Goal: Task Accomplishment & Management: Manage account settings

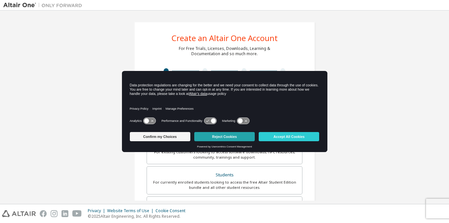
click at [215, 136] on button "Reject Cookies" at bounding box center [224, 136] width 61 height 9
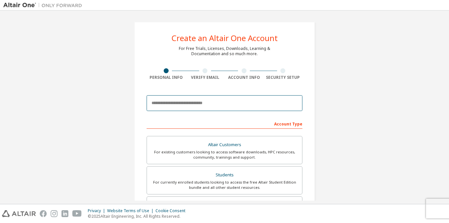
click at [188, 103] on input "email" at bounding box center [225, 103] width 156 height 16
type input "**********"
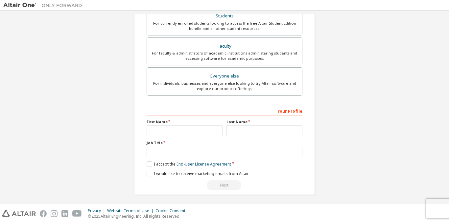
scroll to position [161, 0]
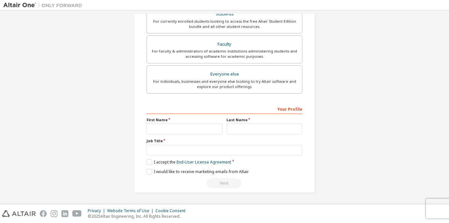
click at [152, 136] on div "Your Profile First Name Last Name Job Title Please provide State/Province to he…" at bounding box center [225, 146] width 156 height 85
click at [154, 133] on input "text" at bounding box center [185, 129] width 76 height 11
type input "*"
type input "******"
click at [245, 132] on input "text" at bounding box center [265, 129] width 76 height 11
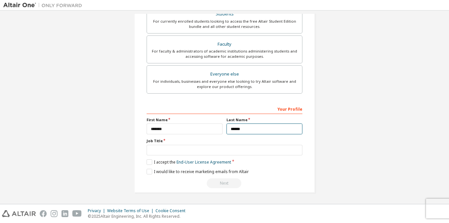
type input "******"
drag, startPoint x: 194, startPoint y: 143, endPoint x: 193, endPoint y: 148, distance: 4.9
click at [194, 144] on div "Job Title" at bounding box center [225, 147] width 156 height 17
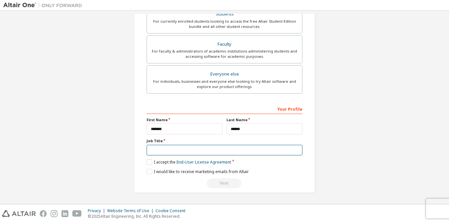
click at [193, 148] on input "text" at bounding box center [225, 150] width 156 height 11
type input "*******"
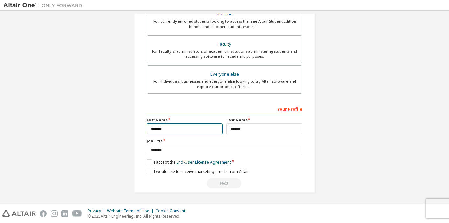
drag, startPoint x: 182, startPoint y: 133, endPoint x: 149, endPoint y: 134, distance: 32.2
click at [149, 134] on input "******" at bounding box center [185, 129] width 76 height 11
type input "*"
type input "******"
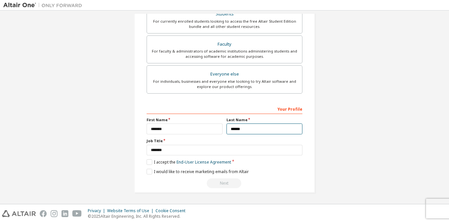
drag, startPoint x: 252, startPoint y: 131, endPoint x: 137, endPoint y: 141, distance: 114.9
click at [137, 141] on div "**********" at bounding box center [224, 26] width 181 height 333
type input "******"
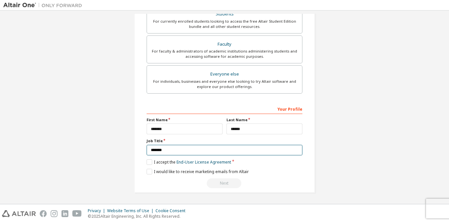
drag, startPoint x: 174, startPoint y: 145, endPoint x: 108, endPoint y: 149, distance: 66.6
click at [108, 149] on div "**********" at bounding box center [224, 27] width 443 height 348
type input "*******"
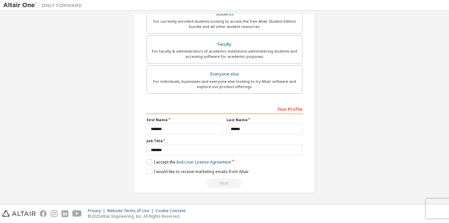
click at [152, 164] on label "I accept the End-User License Agreement" at bounding box center [189, 163] width 85 height 6
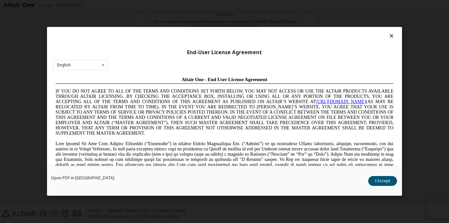
scroll to position [0, 0]
click at [387, 184] on button "I Accept" at bounding box center [383, 182] width 29 height 10
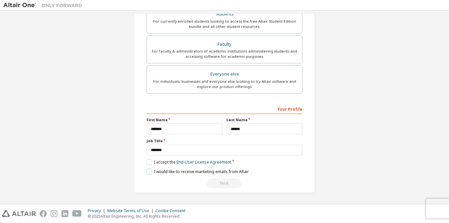
click at [150, 172] on label "I would like to receive marketing emails from Altair" at bounding box center [198, 172] width 102 height 6
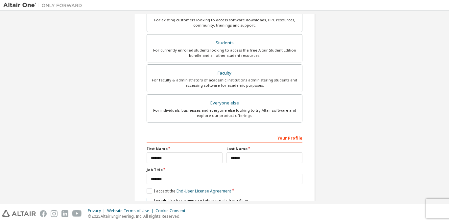
scroll to position [95, 0]
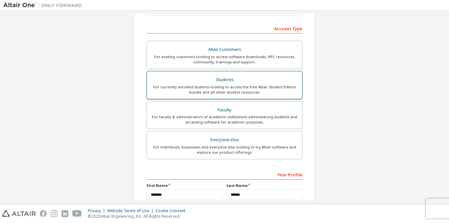
click at [215, 86] on div "For currently enrolled students looking to access the free Altair Student Editi…" at bounding box center [224, 90] width 147 height 11
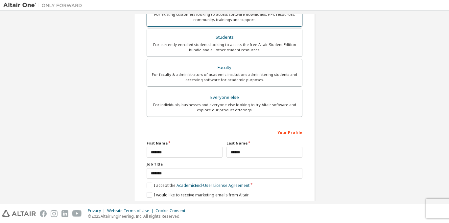
scroll to position [161, 0]
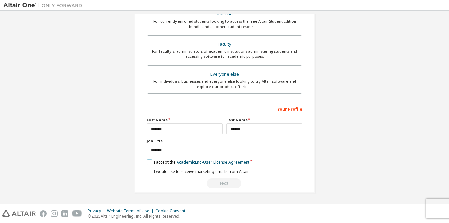
click at [148, 161] on label "I accept the Academic End-User License Agreement" at bounding box center [198, 163] width 103 height 6
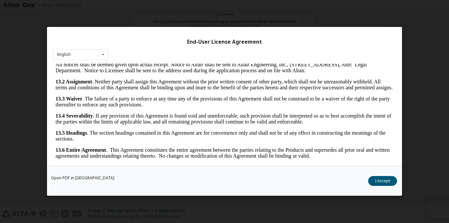
scroll to position [16, 0]
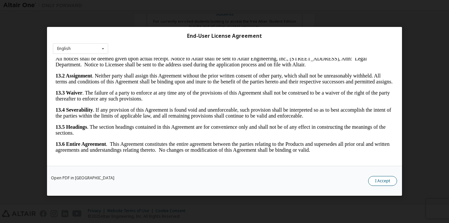
click at [383, 185] on button "I Accept" at bounding box center [383, 182] width 29 height 10
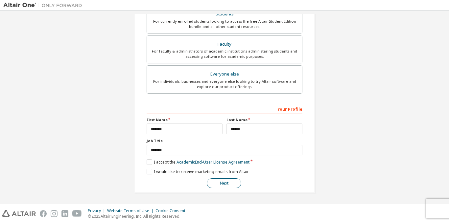
click at [229, 182] on button "Next" at bounding box center [224, 184] width 35 height 10
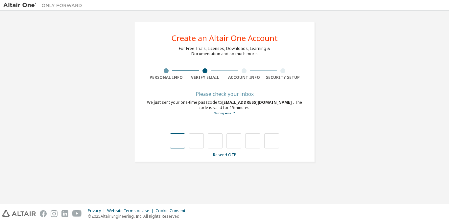
type input "*"
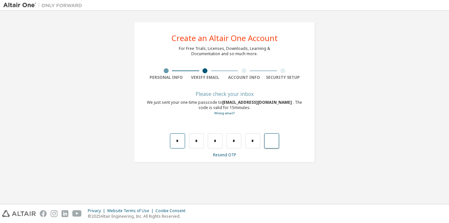
type input "*"
click at [181, 147] on input "text" at bounding box center [177, 141] width 15 height 15
type input "*"
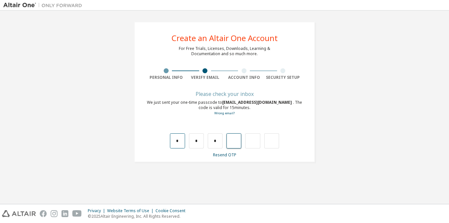
type input "*"
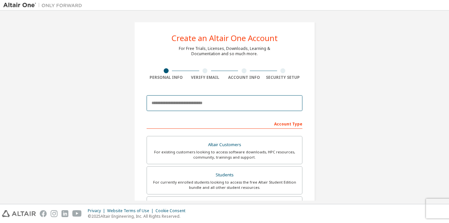
click at [183, 107] on input "email" at bounding box center [225, 103] width 156 height 16
click at [196, 108] on input "email" at bounding box center [225, 103] width 156 height 16
type input "**********"
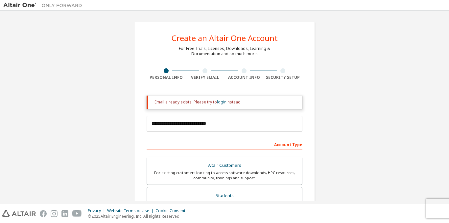
click at [220, 102] on link "login" at bounding box center [222, 102] width 10 height 6
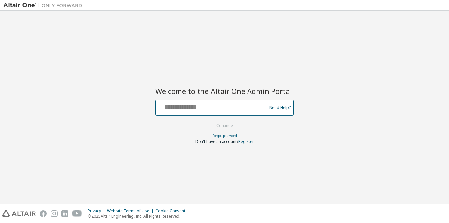
click at [204, 104] on input "text" at bounding box center [213, 107] width 108 height 10
type input "**********"
click at [210, 121] on button "Continue" at bounding box center [225, 126] width 31 height 10
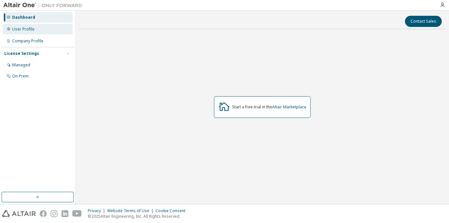
click at [35, 32] on div "User Profile" at bounding box center [38, 29] width 70 height 11
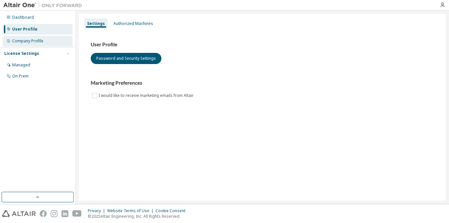
click at [32, 41] on div "Company Profile" at bounding box center [27, 40] width 31 height 5
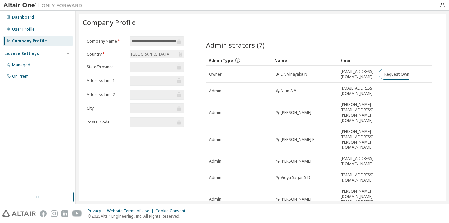
click at [40, 197] on icon "button" at bounding box center [37, 197] width 5 height 5
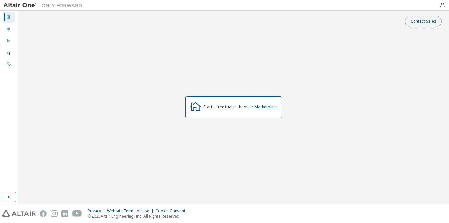
click at [416, 16] on button "Contact Sales" at bounding box center [423, 21] width 37 height 11
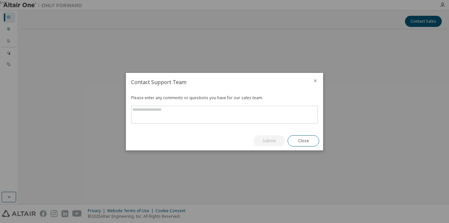
click at [306, 77] on h2 "Contact Support Team" at bounding box center [217, 82] width 182 height 18
click at [314, 80] on icon "close" at bounding box center [315, 80] width 5 height 5
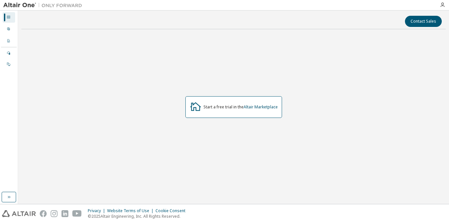
click at [22, 5] on img at bounding box center [44, 5] width 82 height 7
click at [9, 13] on div "Dashboard" at bounding box center [9, 17] width 13 height 11
click at [444, 4] on icon "button" at bounding box center [442, 4] width 5 height 5
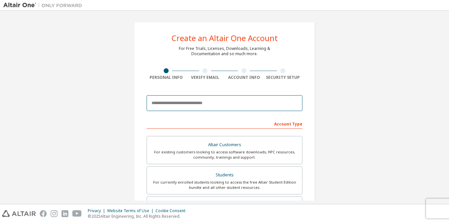
click at [224, 111] on input "email" at bounding box center [225, 103] width 156 height 16
click at [211, 111] on input "email" at bounding box center [225, 103] width 156 height 16
type input "**********"
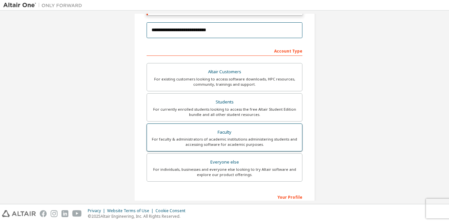
scroll to position [99, 0]
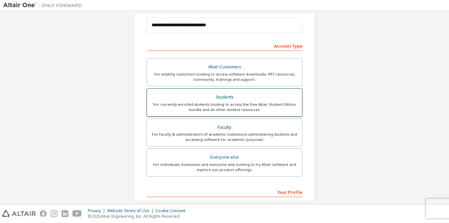
click at [235, 110] on div "For currently enrolled students looking to access the free Altair Student Editi…" at bounding box center [224, 107] width 147 height 11
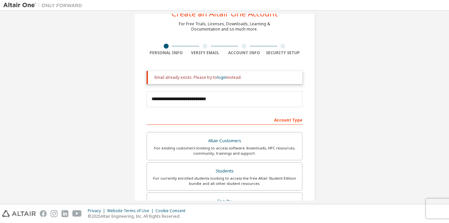
scroll to position [0, 0]
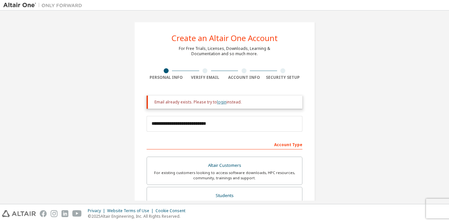
click at [218, 104] on link "login" at bounding box center [222, 102] width 10 height 6
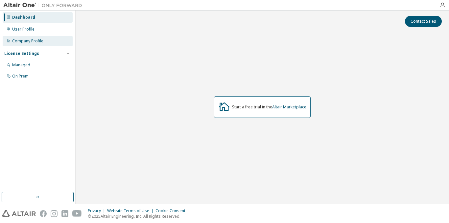
click at [31, 41] on div "Company Profile" at bounding box center [27, 40] width 31 height 5
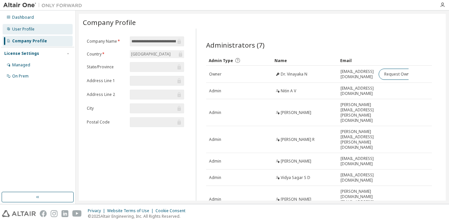
click at [33, 31] on div "User Profile" at bounding box center [23, 29] width 22 height 5
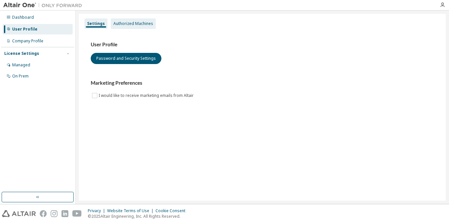
click at [122, 22] on div "Authorized Machines" at bounding box center [134, 23] width 40 height 5
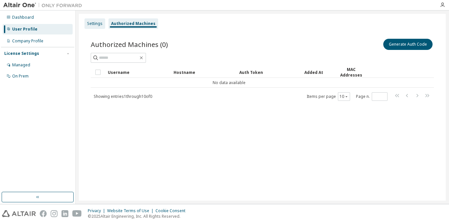
click at [102, 27] on div "Settings" at bounding box center [95, 23] width 21 height 11
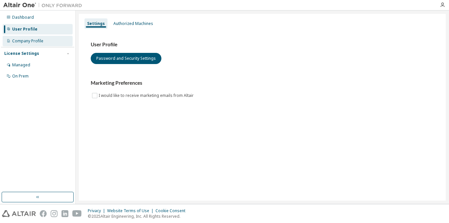
click at [18, 39] on div "Company Profile" at bounding box center [27, 40] width 31 height 5
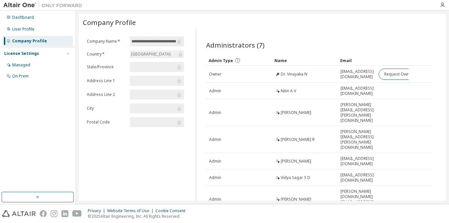
click at [25, 36] on div "Company Profile" at bounding box center [38, 41] width 70 height 11
click at [39, 31] on div "User Profile" at bounding box center [38, 29] width 70 height 11
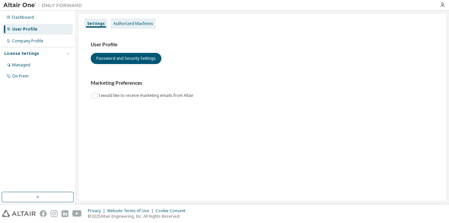
click at [123, 26] on div "Authorized Machines" at bounding box center [133, 23] width 45 height 11
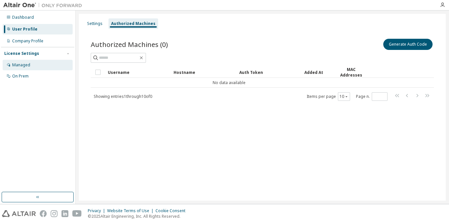
click at [29, 63] on div "Managed" at bounding box center [21, 65] width 18 height 5
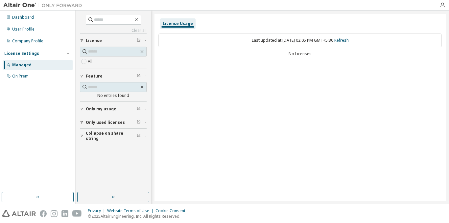
click at [110, 126] on button "Only used licenses" at bounding box center [113, 122] width 67 height 14
click at [110, 122] on span "Only used licenses" at bounding box center [105, 122] width 39 height 5
click at [112, 112] on span "Only my usage" at bounding box center [101, 109] width 31 height 5
click at [141, 28] on link "Clear all" at bounding box center [113, 30] width 67 height 5
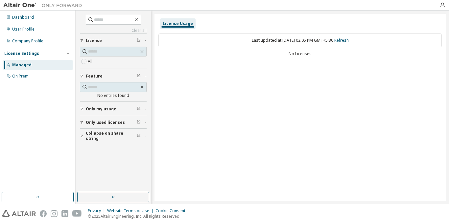
click at [141, 31] on link "Clear all" at bounding box center [113, 30] width 67 height 5
click at [46, 14] on div "Dashboard" at bounding box center [38, 17] width 70 height 11
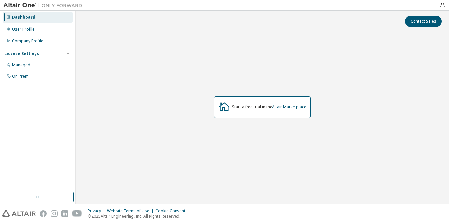
click at [40, 35] on div "Dashboard User Profile Company Profile License Settings Managed On Prem" at bounding box center [37, 47] width 73 height 71
click at [288, 106] on link "Altair Marketplace" at bounding box center [289, 107] width 34 height 6
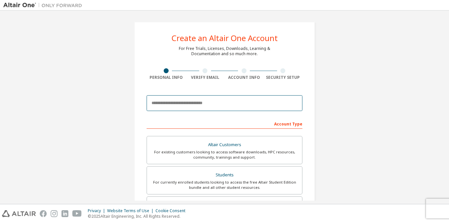
click at [229, 103] on input "email" at bounding box center [225, 103] width 156 height 16
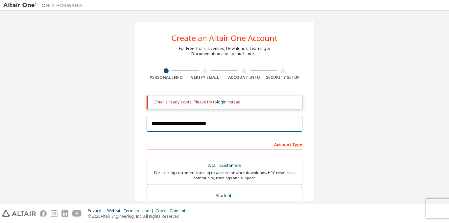
type input "**********"
drag, startPoint x: 218, startPoint y: 125, endPoint x: 112, endPoint y: 123, distance: 106.0
click at [112, 123] on div "**********" at bounding box center [224, 199] width 443 height 370
click at [221, 101] on link "login" at bounding box center [222, 102] width 10 height 6
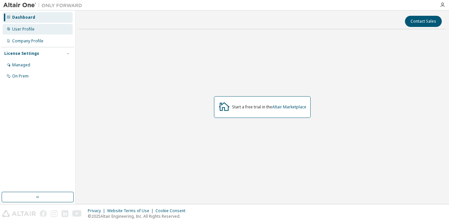
click at [32, 29] on div "User Profile" at bounding box center [23, 29] width 22 height 5
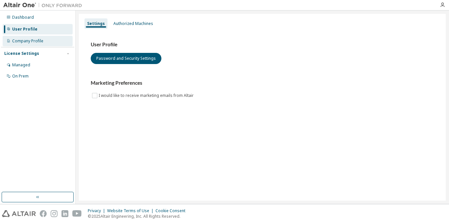
click at [28, 41] on div "Company Profile" at bounding box center [27, 40] width 31 height 5
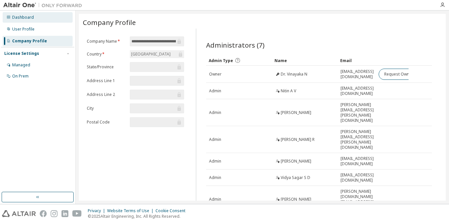
click at [27, 13] on div "Dashboard" at bounding box center [38, 17] width 70 height 11
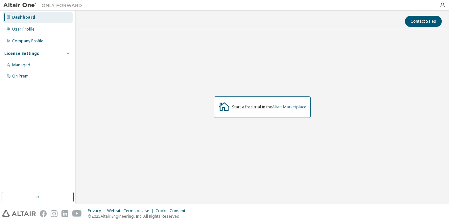
click at [294, 106] on link "Altair Marketplace" at bounding box center [289, 107] width 34 height 6
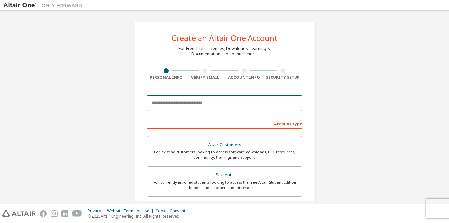
click at [167, 106] on input "email" at bounding box center [225, 103] width 156 height 16
type input "**********"
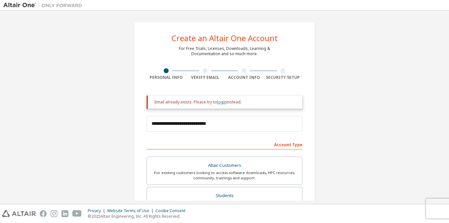
click at [217, 103] on link "login" at bounding box center [222, 102] width 10 height 6
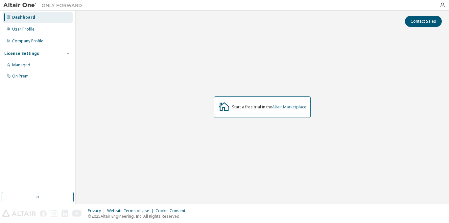
click at [292, 106] on link "Altair Marketplace" at bounding box center [289, 107] width 34 height 6
